Goal: Task Accomplishment & Management: Manage account settings

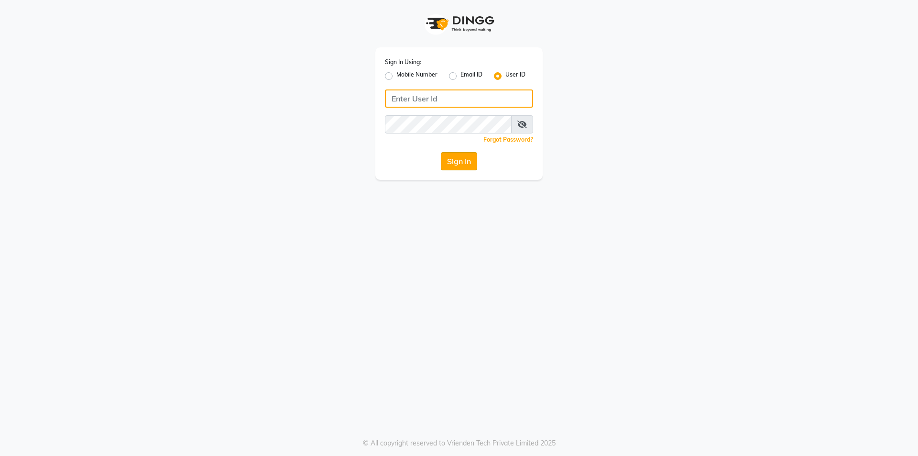
type input "prabhutasalon"
click at [450, 166] on button "Sign In" at bounding box center [459, 161] width 36 height 18
